Goal: Information Seeking & Learning: Compare options

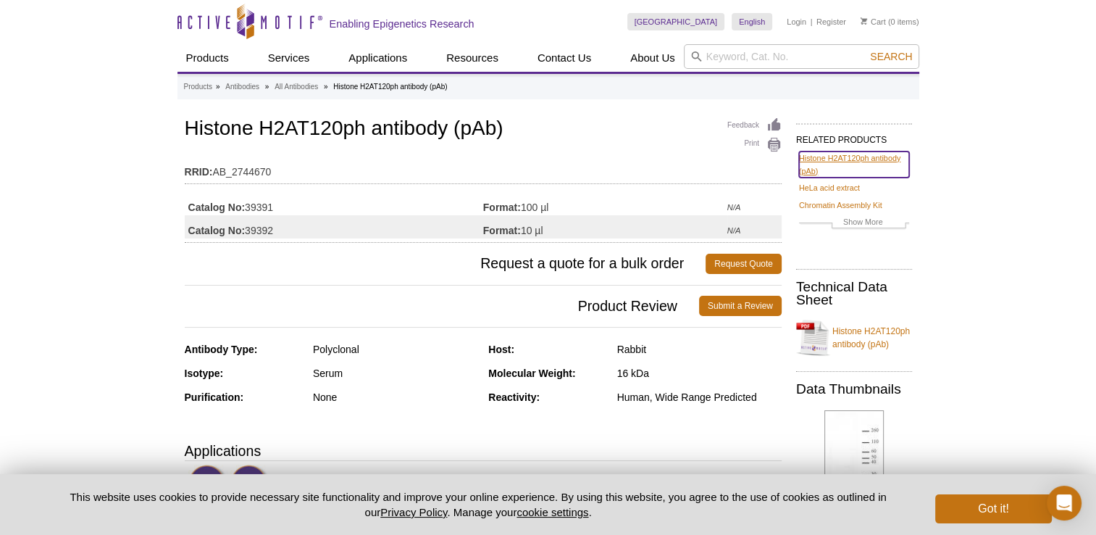
click at [855, 158] on link "Histone H2AT120ph antibody (pAb)" at bounding box center [854, 164] width 110 height 26
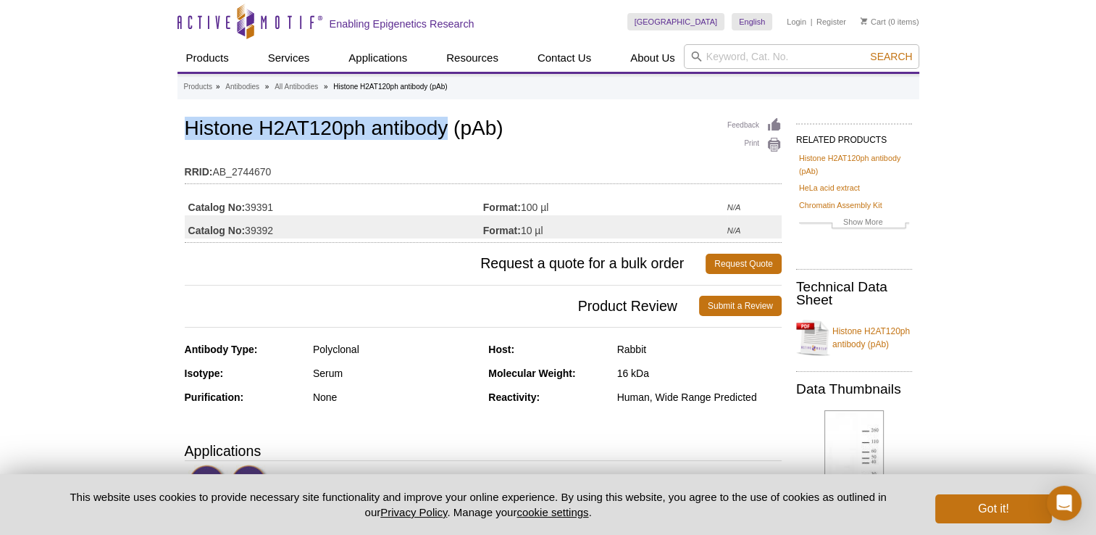
drag, startPoint x: 178, startPoint y: 151, endPoint x: 448, endPoint y: 128, distance: 271.2
copy h1 "Histone H2AT120ph antibody"
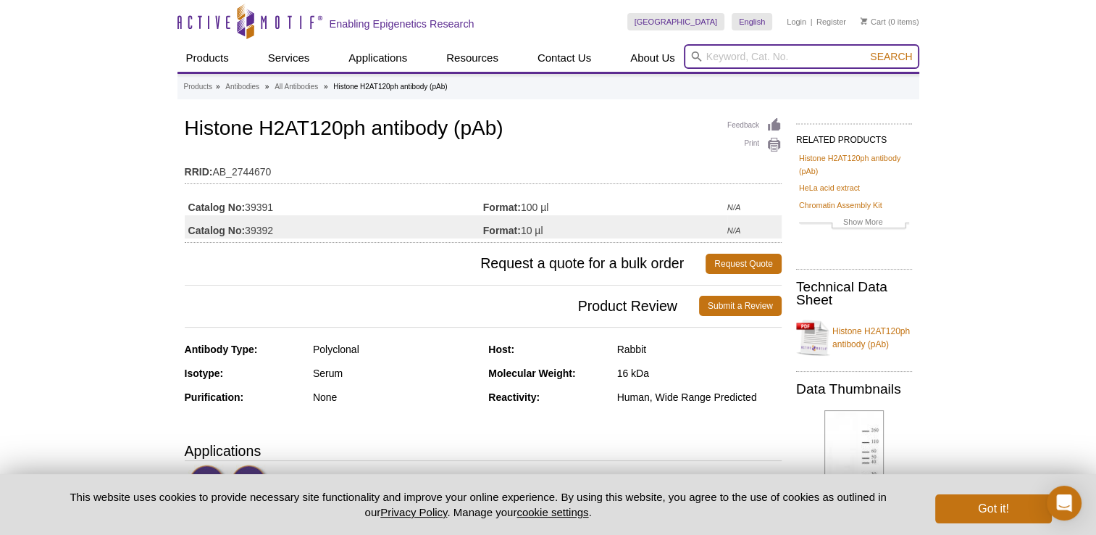
click at [743, 53] on input "search" at bounding box center [801, 56] width 235 height 25
paste input "Histone H2AT120ph antibody"
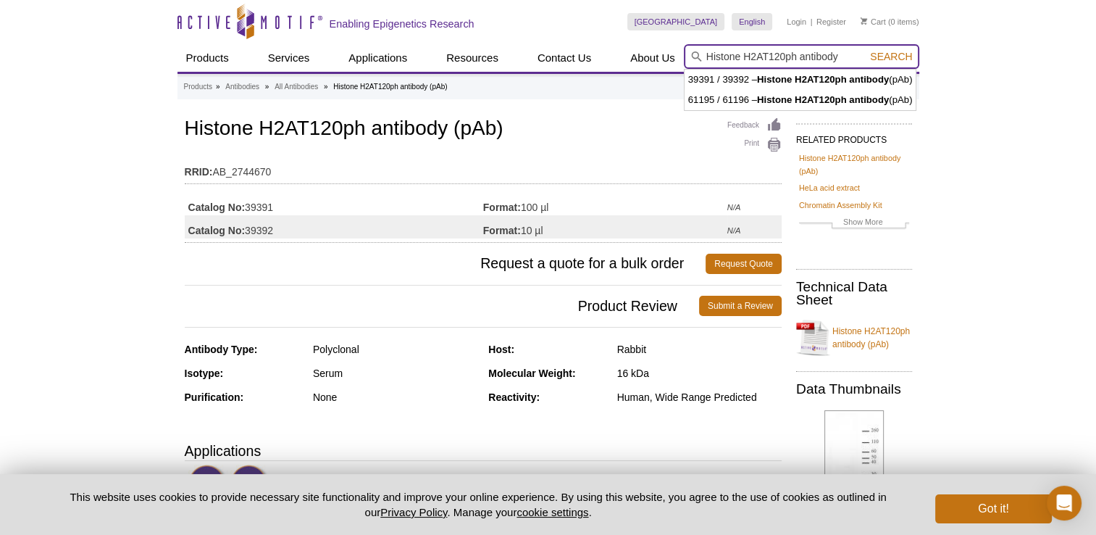
click at [764, 56] on input "Histone H2AT120ph antibody" at bounding box center [801, 56] width 235 height 25
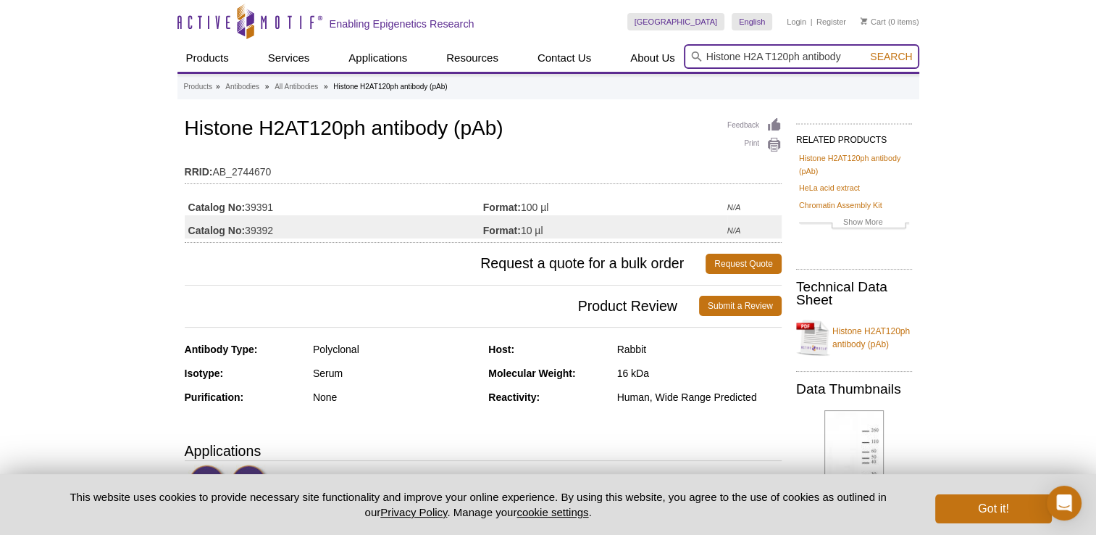
click at [768, 57] on input "Histone H2A T120ph antibody" at bounding box center [801, 56] width 235 height 25
click at [798, 59] on input "Histone H2A Thr 120ph antibody" at bounding box center [801, 56] width 235 height 25
type input "Histone H2A Thr 120 ph antibody"
click at [866, 50] on button "Search" at bounding box center [891, 56] width 51 height 13
